Goal: Contribute content

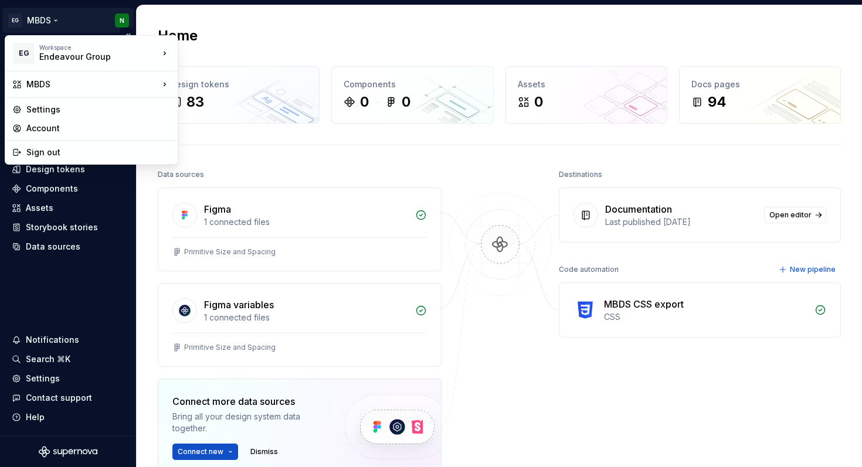
click at [68, 19] on html "EG MBDS N Home Documentation Analytics Code automation Dataset Primitive size a…" at bounding box center [431, 233] width 862 height 467
click at [61, 15] on html "EG MBDS N Home Documentation Analytics Code automation Dataset Primitive size a…" at bounding box center [431, 233] width 862 height 467
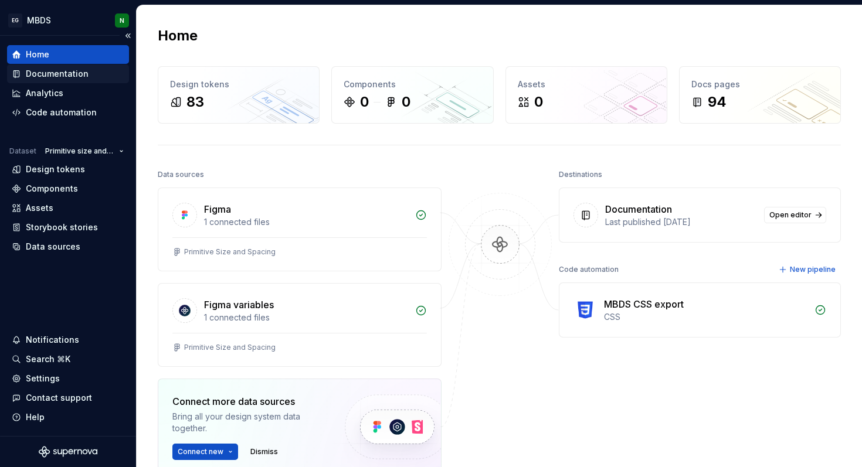
click at [75, 72] on div "Documentation" at bounding box center [57, 74] width 63 height 12
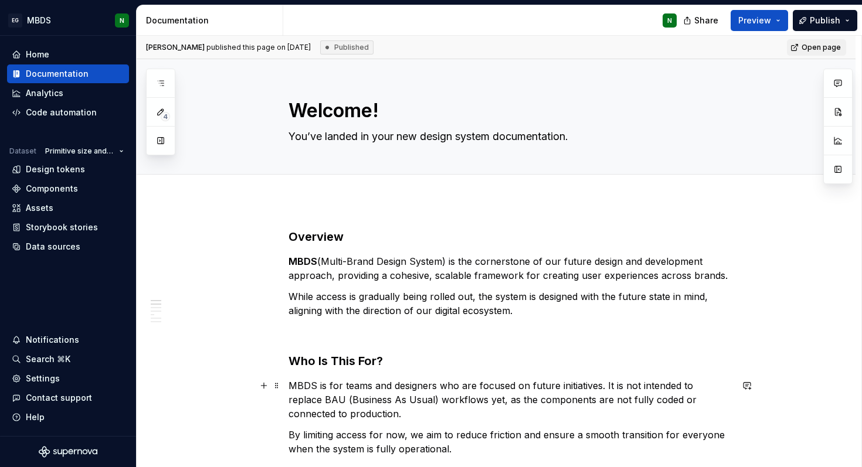
type textarea "*"
